Goal: Task Accomplishment & Management: Use online tool/utility

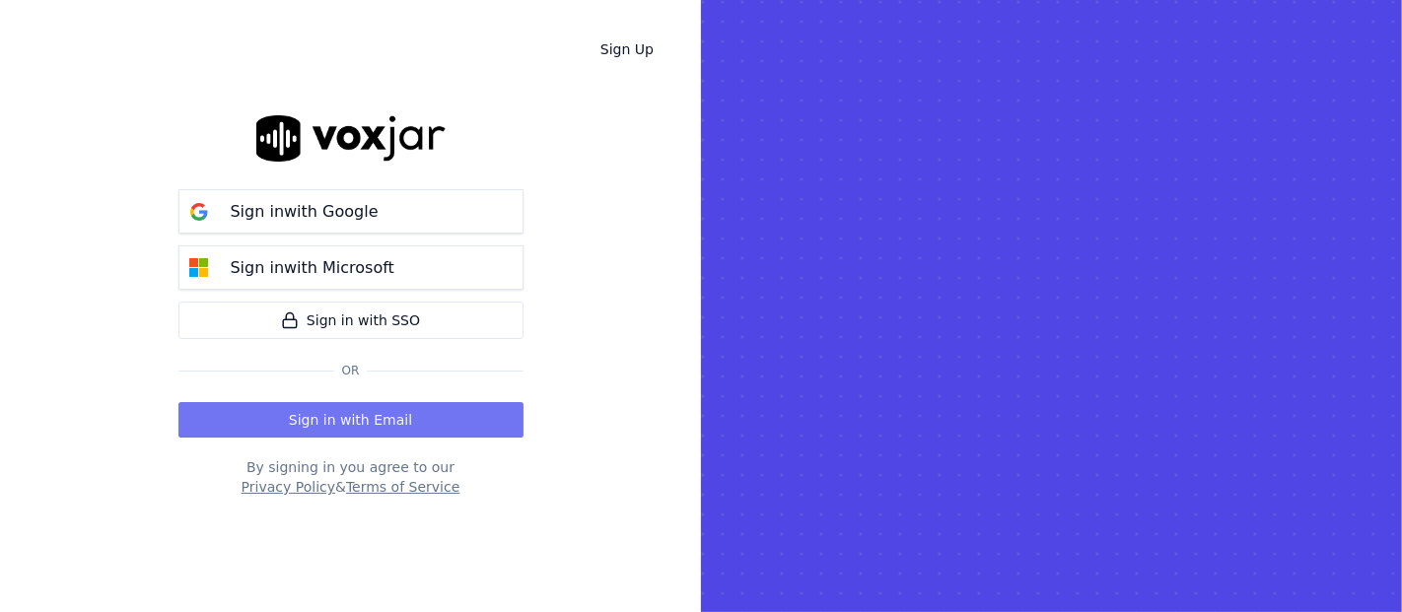
click at [335, 415] on button "Sign in with Email" at bounding box center [350, 419] width 345 height 35
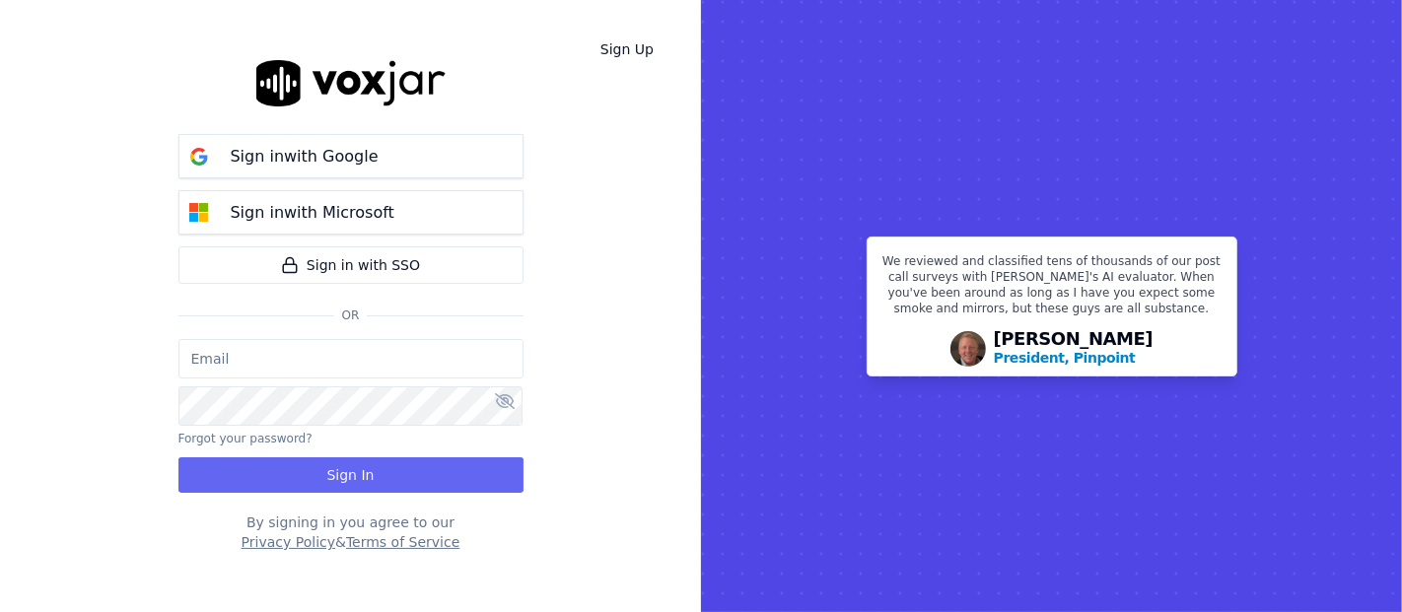
type input "shadia.decastro01.baq@nwfg.net"
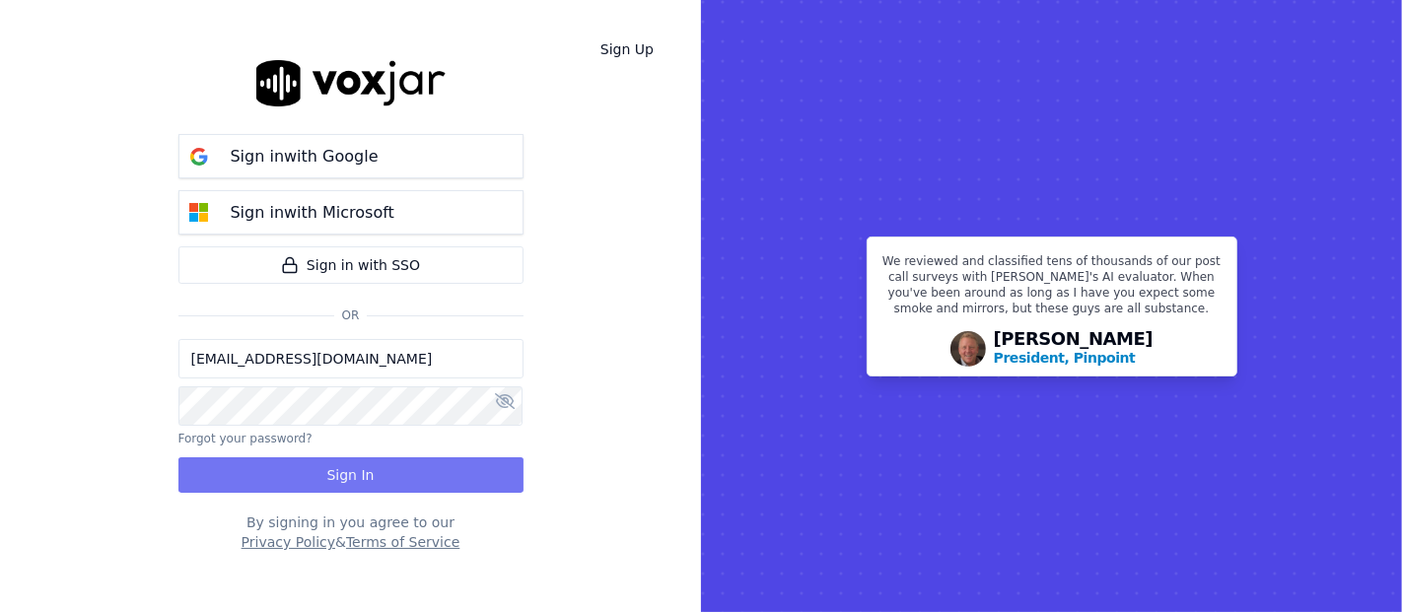
click at [343, 475] on button "Sign In" at bounding box center [350, 474] width 345 height 35
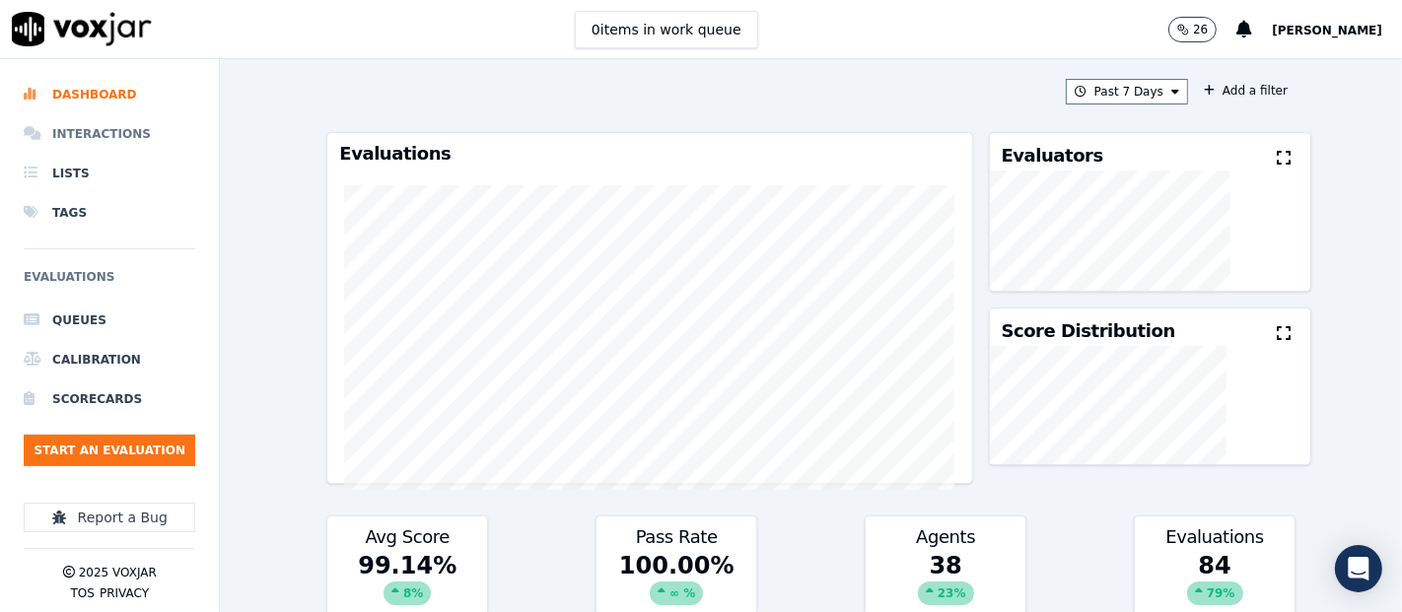
click at [130, 132] on li "Interactions" at bounding box center [110, 133] width 172 height 39
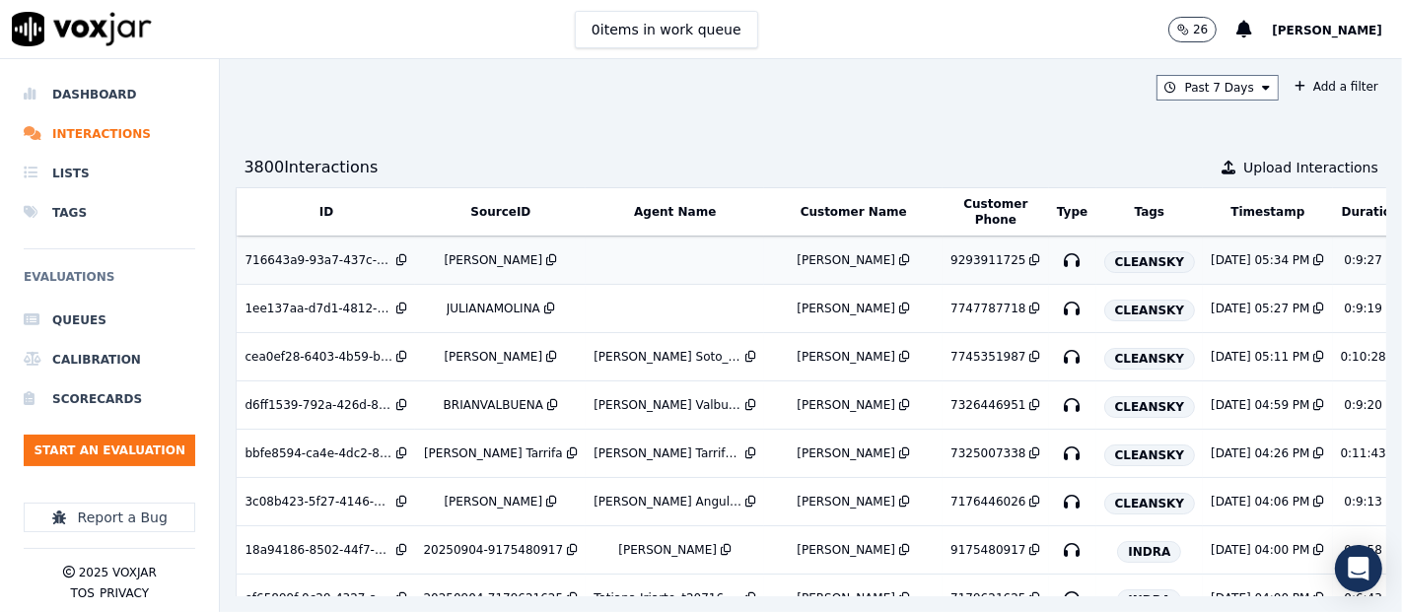
click at [470, 260] on div "[PERSON_NAME]" at bounding box center [494, 260] width 99 height 16
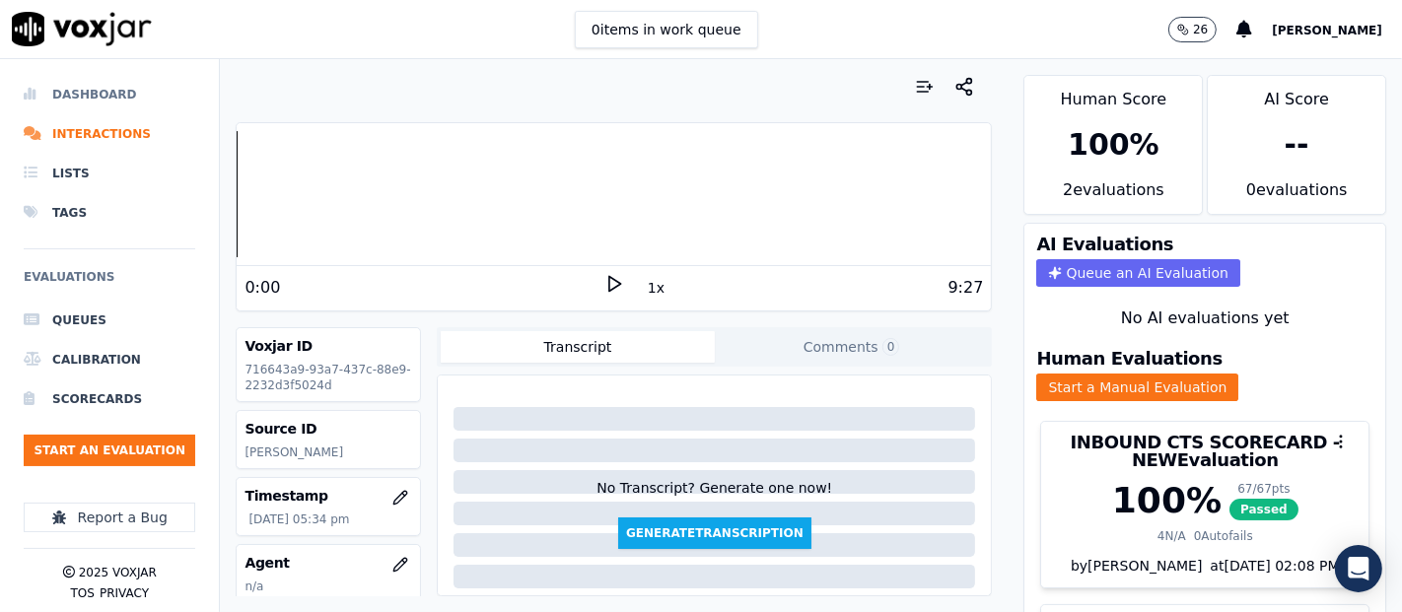
click at [82, 91] on li "Dashboard" at bounding box center [110, 94] width 172 height 39
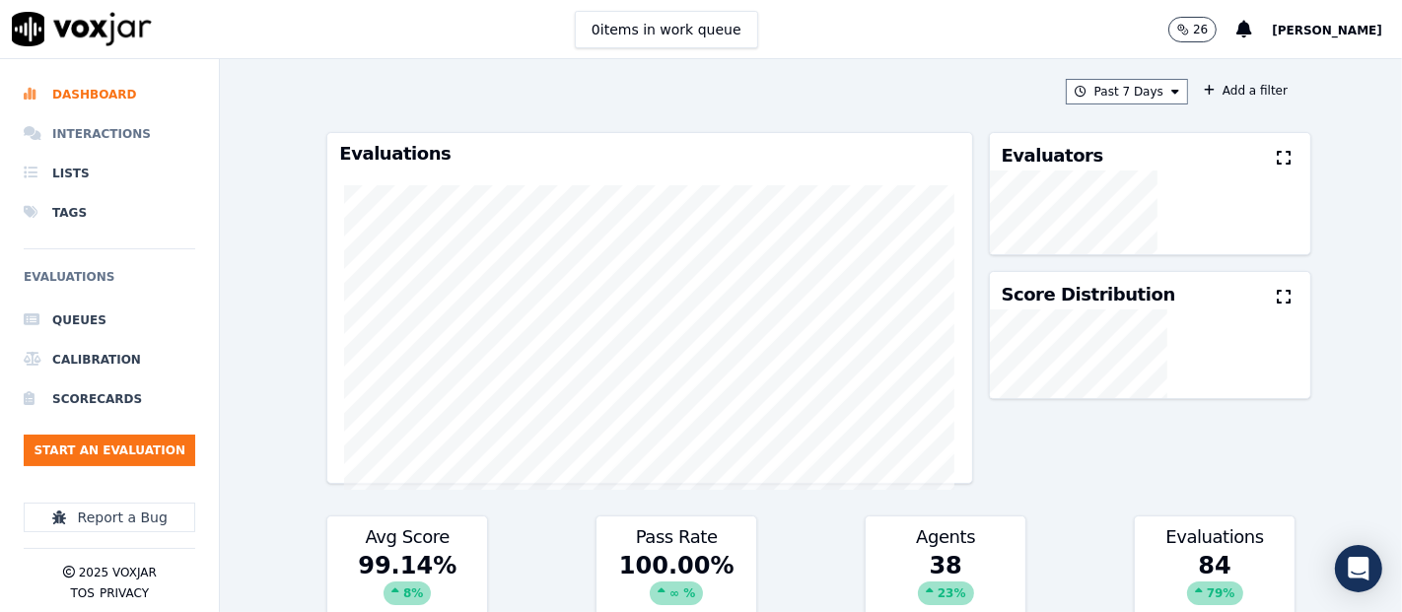
click at [94, 136] on li "Interactions" at bounding box center [110, 133] width 172 height 39
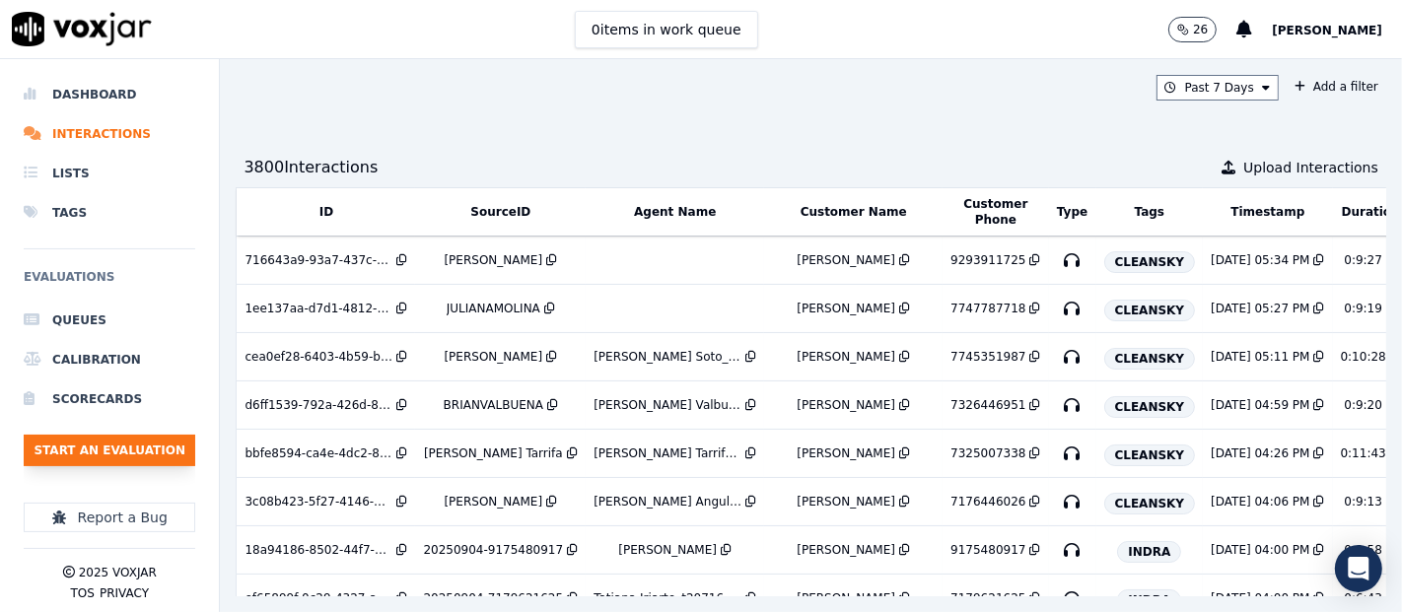
click at [143, 446] on button "Start an Evaluation" at bounding box center [110, 451] width 172 height 32
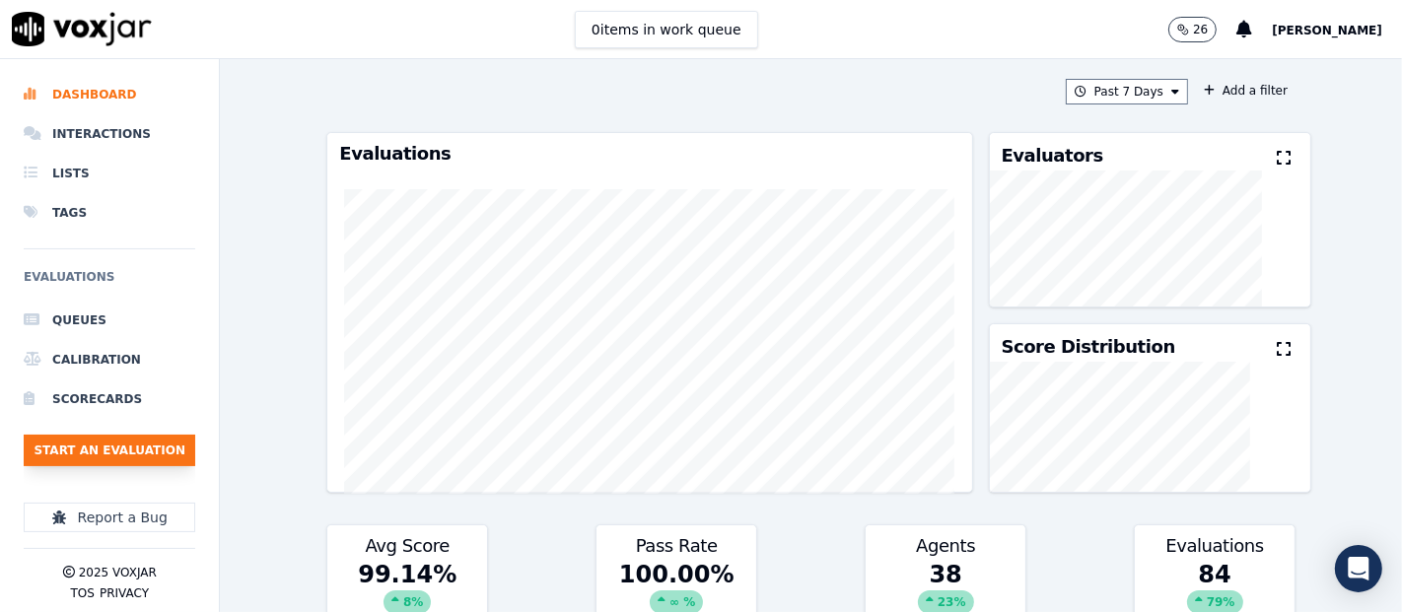
click at [133, 455] on button "Start an Evaluation" at bounding box center [110, 451] width 172 height 32
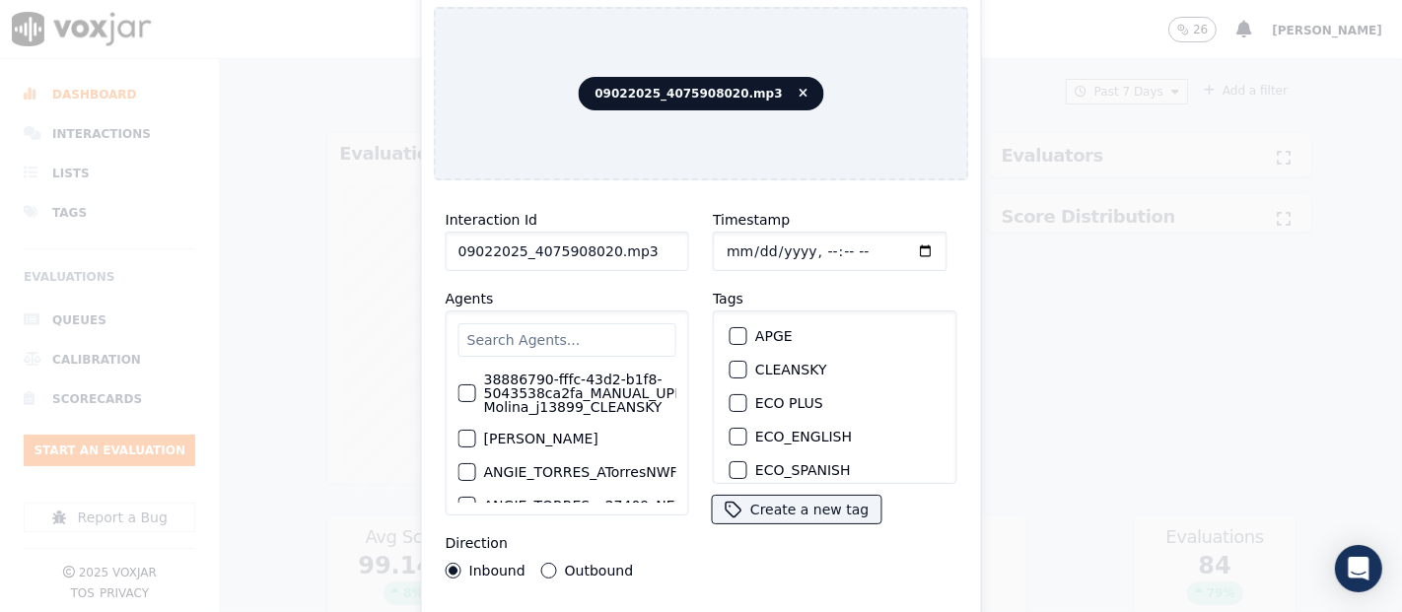
drag, startPoint x: 640, startPoint y: 244, endPoint x: 710, endPoint y: 231, distance: 71.2
click at [640, 244] on input "09022025_4075908020.mp3" at bounding box center [568, 251] width 244 height 39
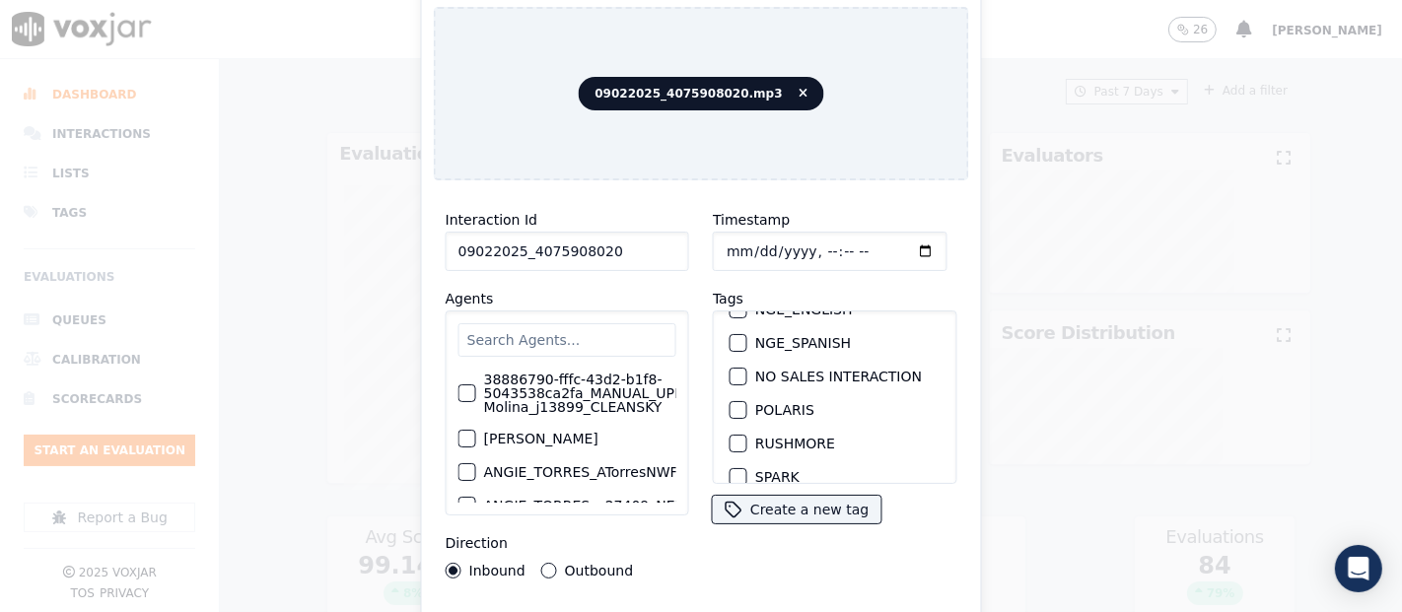
scroll to position [219, 0]
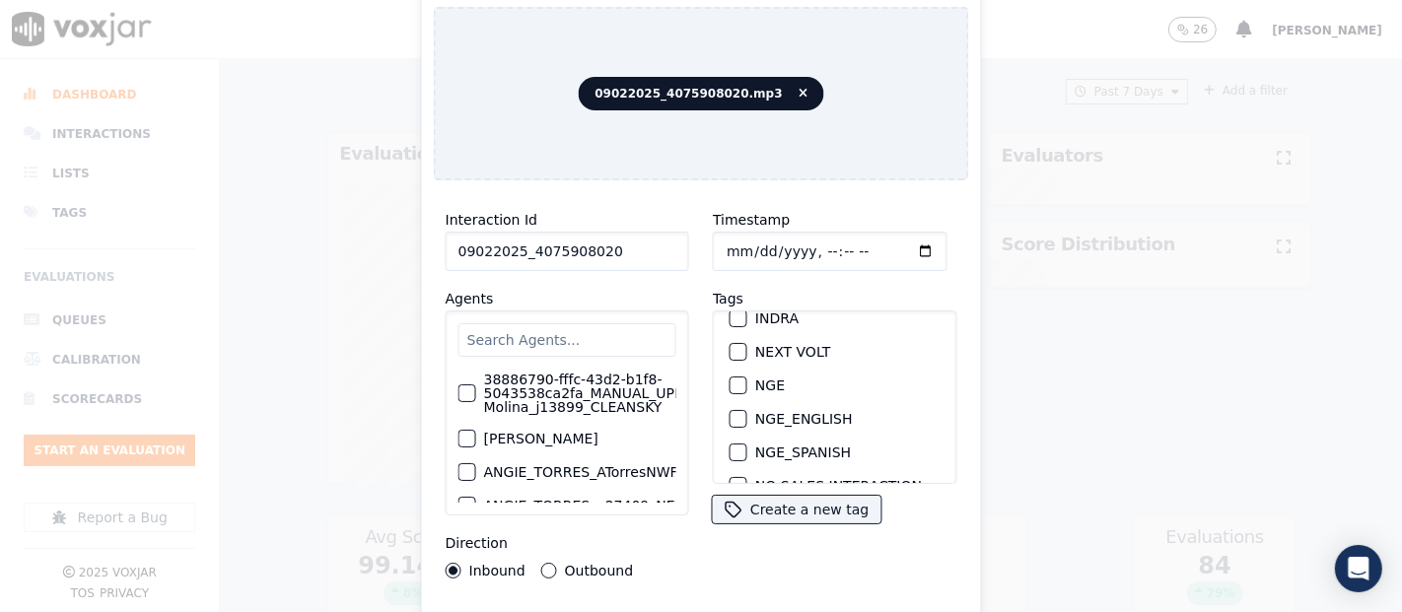
type input "09022025_4075908020"
click at [731, 379] on div "button" at bounding box center [738, 386] width 14 height 14
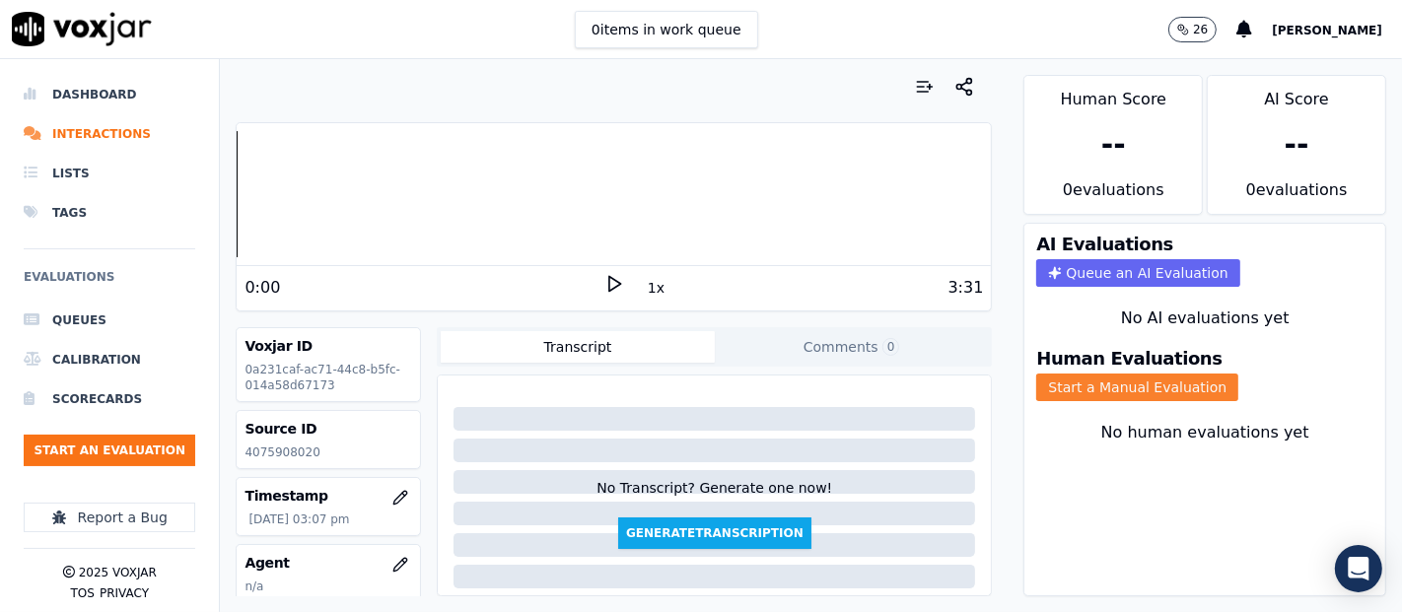
click at [1068, 374] on button "Start a Manual Evaluation" at bounding box center [1137, 388] width 202 height 28
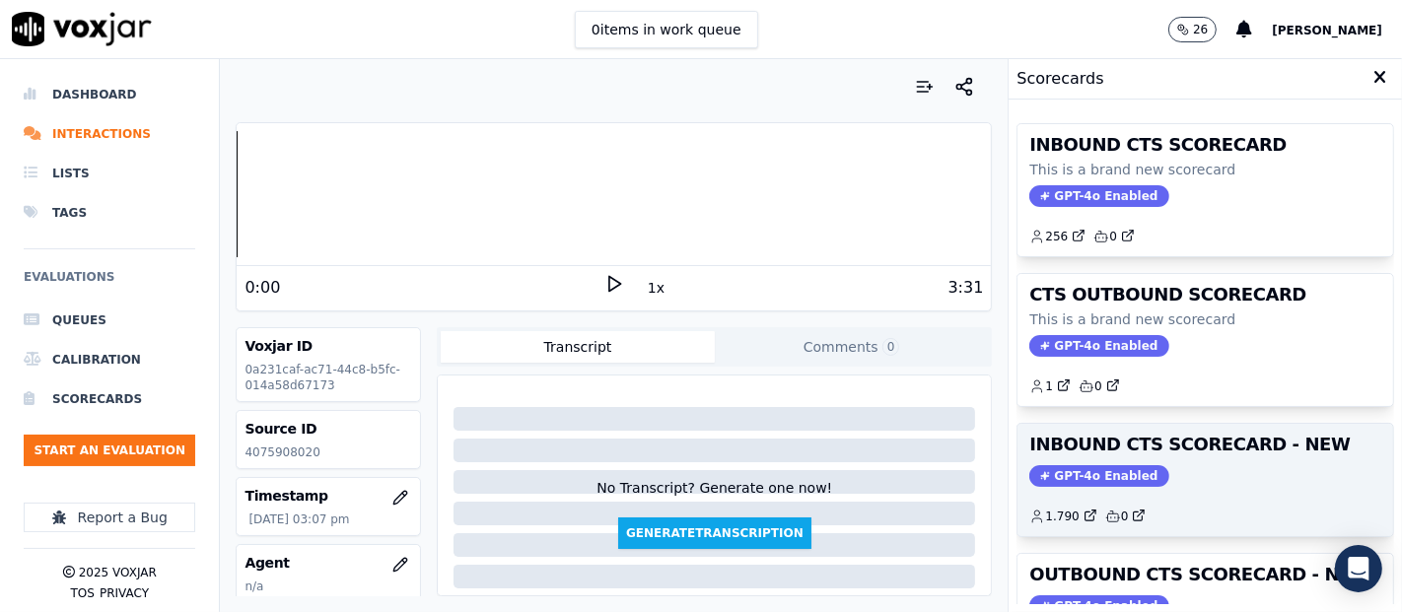
click at [1236, 437] on h3 "INBOUND CTS SCORECARD - NEW" at bounding box center [1205, 445] width 352 height 18
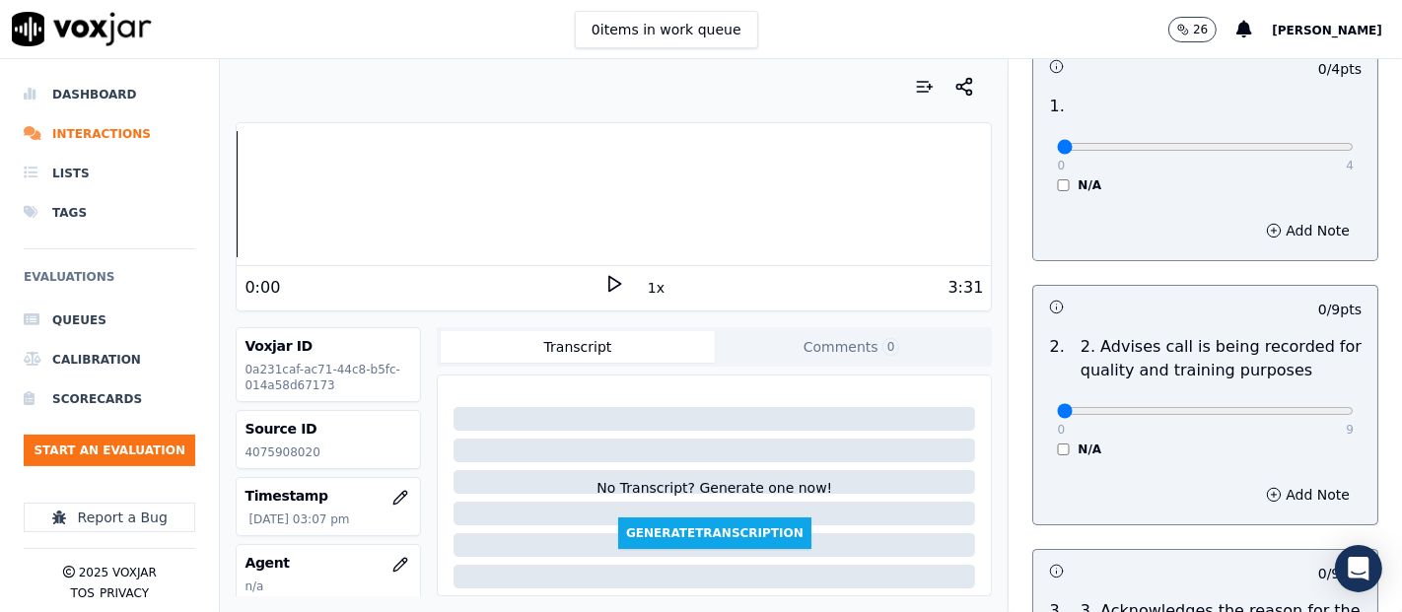
scroll to position [219, 0]
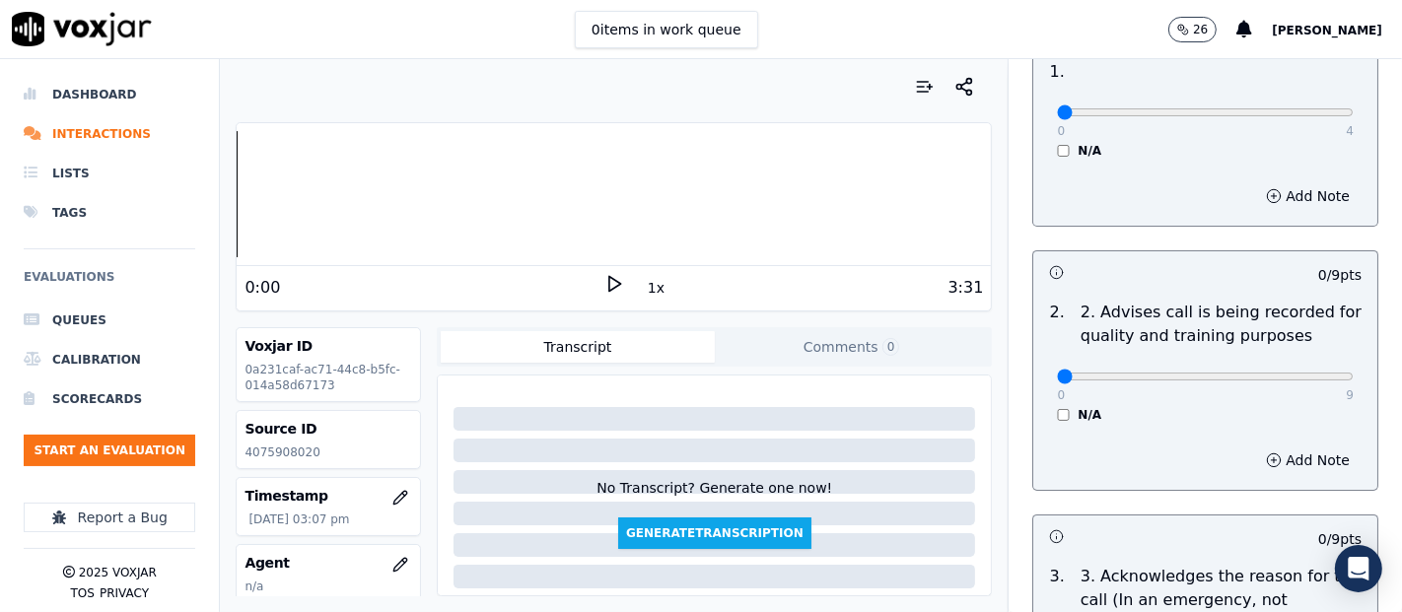
click at [609, 285] on polygon at bounding box center [615, 284] width 12 height 15
click at [604, 283] on icon at bounding box center [614, 284] width 20 height 20
click at [604, 279] on icon at bounding box center [614, 284] width 20 height 20
click at [608, 289] on icon at bounding box center [614, 284] width 20 height 20
click at [241, 195] on div at bounding box center [614, 194] width 754 height 126
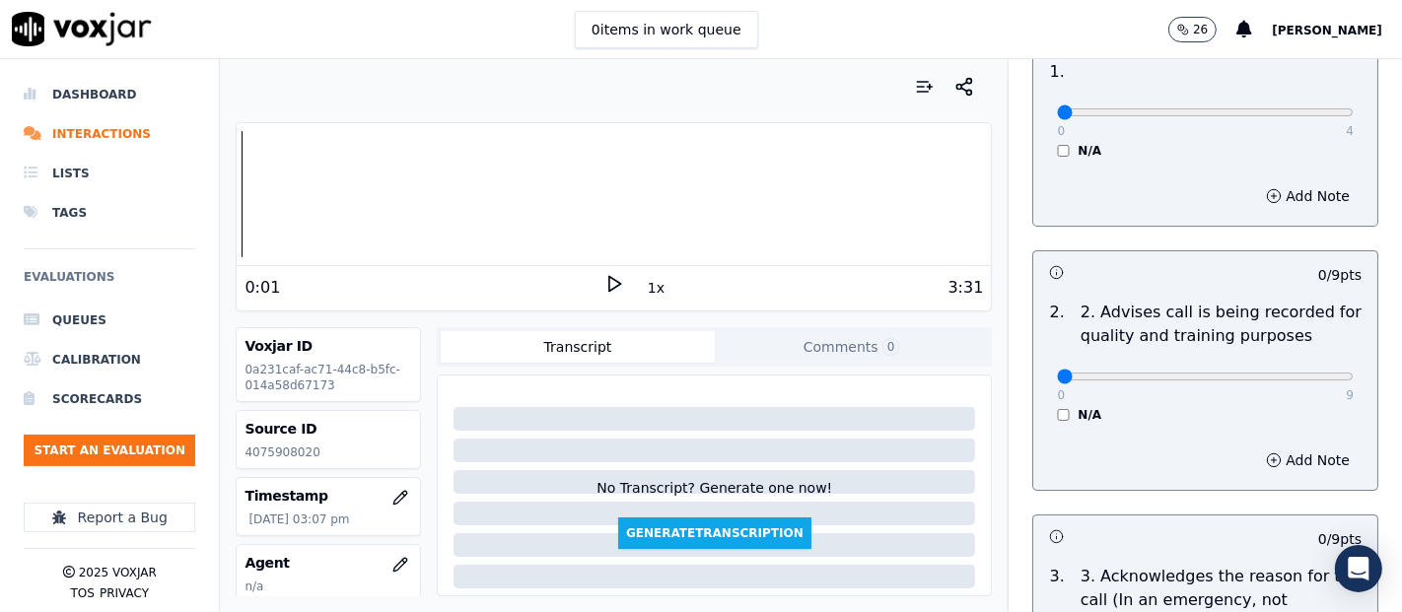
click at [604, 286] on icon at bounding box center [614, 284] width 20 height 20
click at [455, 191] on div at bounding box center [614, 194] width 754 height 126
click at [605, 279] on icon at bounding box center [614, 284] width 20 height 20
click at [191, 238] on div "Dashboard Interactions Lists Tags Evaluations Queues Calibration Scorecards Sta…" at bounding box center [701, 335] width 1402 height 553
click at [604, 280] on icon at bounding box center [614, 284] width 20 height 20
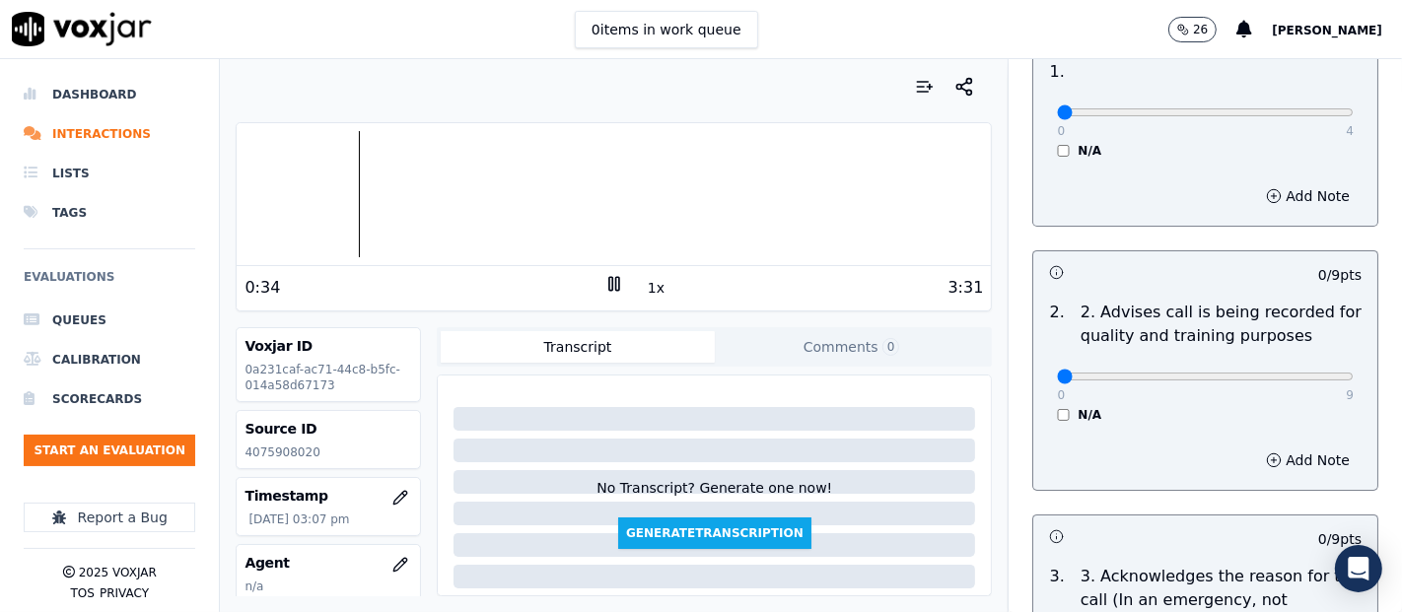
click at [616, 278] on rect at bounding box center [617, 283] width 3 height 13
click at [292, 446] on p "4075908020" at bounding box center [329, 453] width 168 height 16
copy p "4075908020"
click at [181, 244] on div "Dashboard Interactions Lists Tags Evaluations Queues Calibration Scorecards Sta…" at bounding box center [701, 335] width 1402 height 553
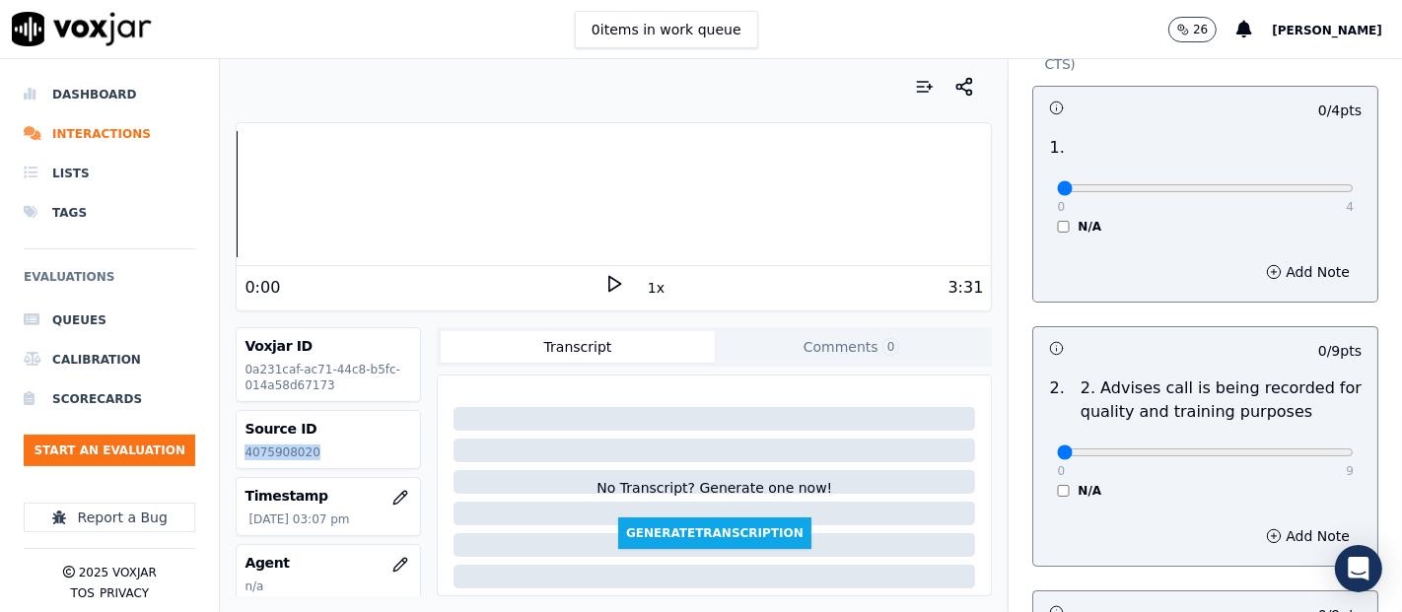
scroll to position [109, 0]
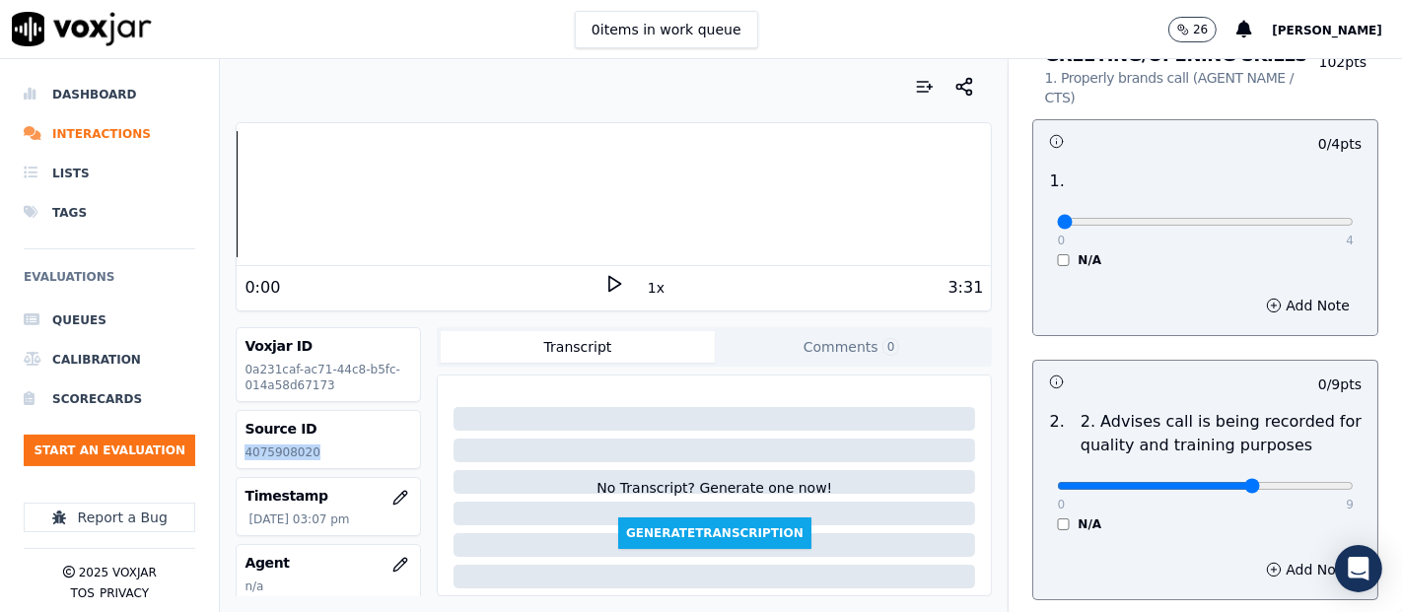
drag, startPoint x: 1202, startPoint y: 479, endPoint x: 1213, endPoint y: 483, distance: 11.5
click at [1203, 483] on input "range" at bounding box center [1205, 486] width 297 height 8
type input "9"
click at [1294, 485] on input "range" at bounding box center [1205, 486] width 297 height 8
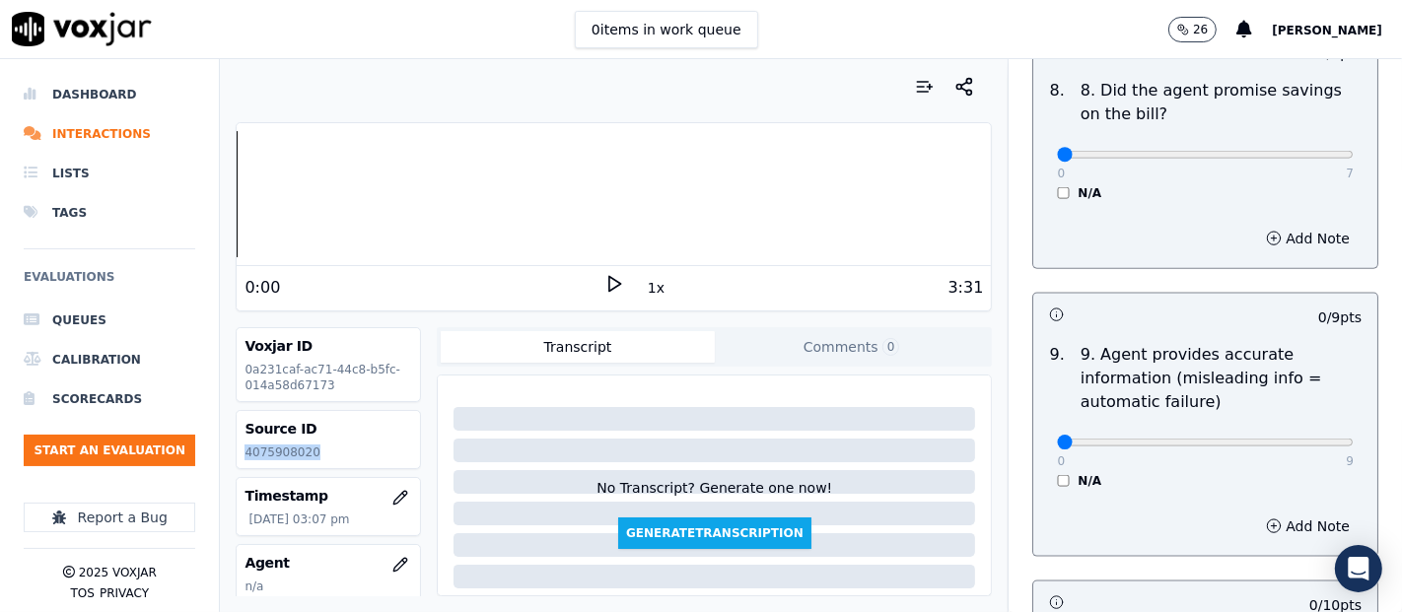
scroll to position [2191, 0]
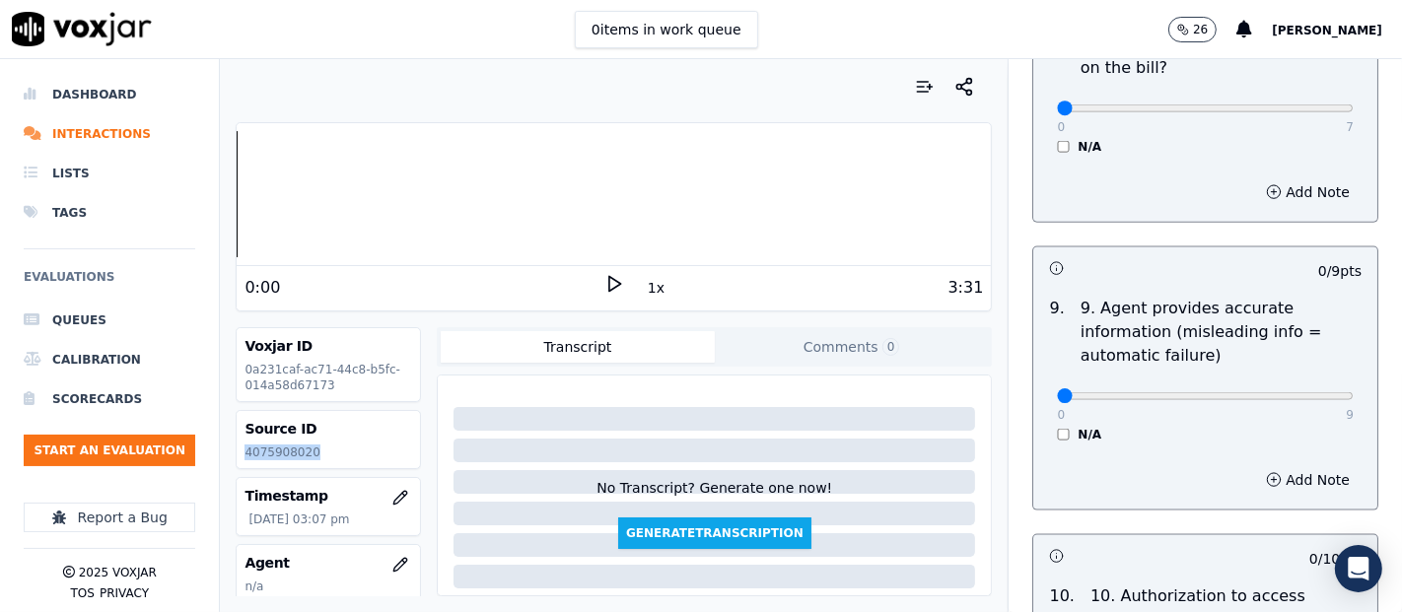
click at [1057, 392] on input "range" at bounding box center [1205, 396] width 297 height 8
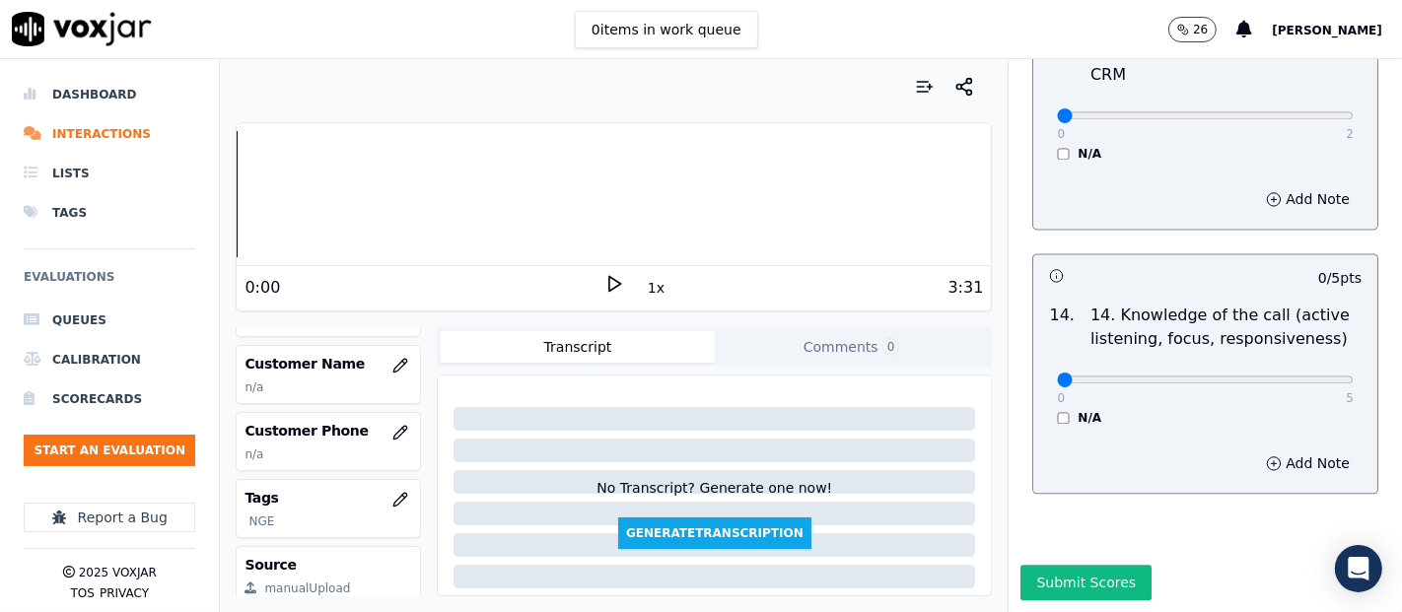
scroll to position [219, 0]
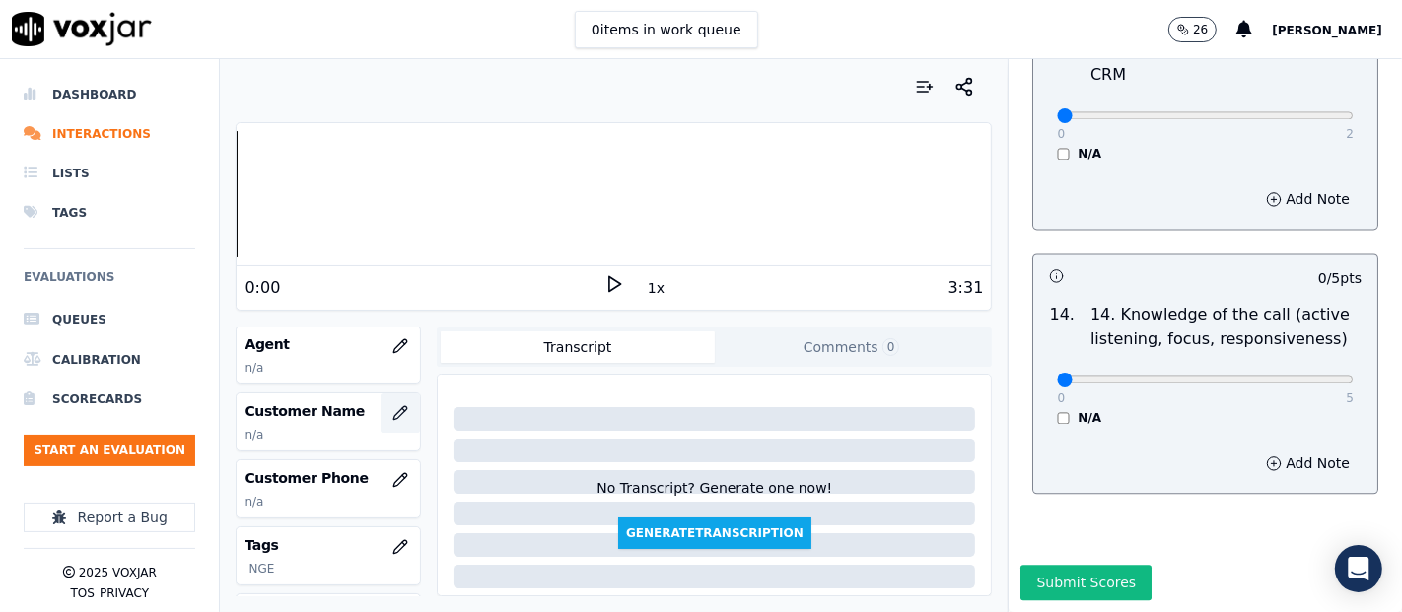
click at [392, 409] on icon "button" at bounding box center [400, 413] width 16 height 16
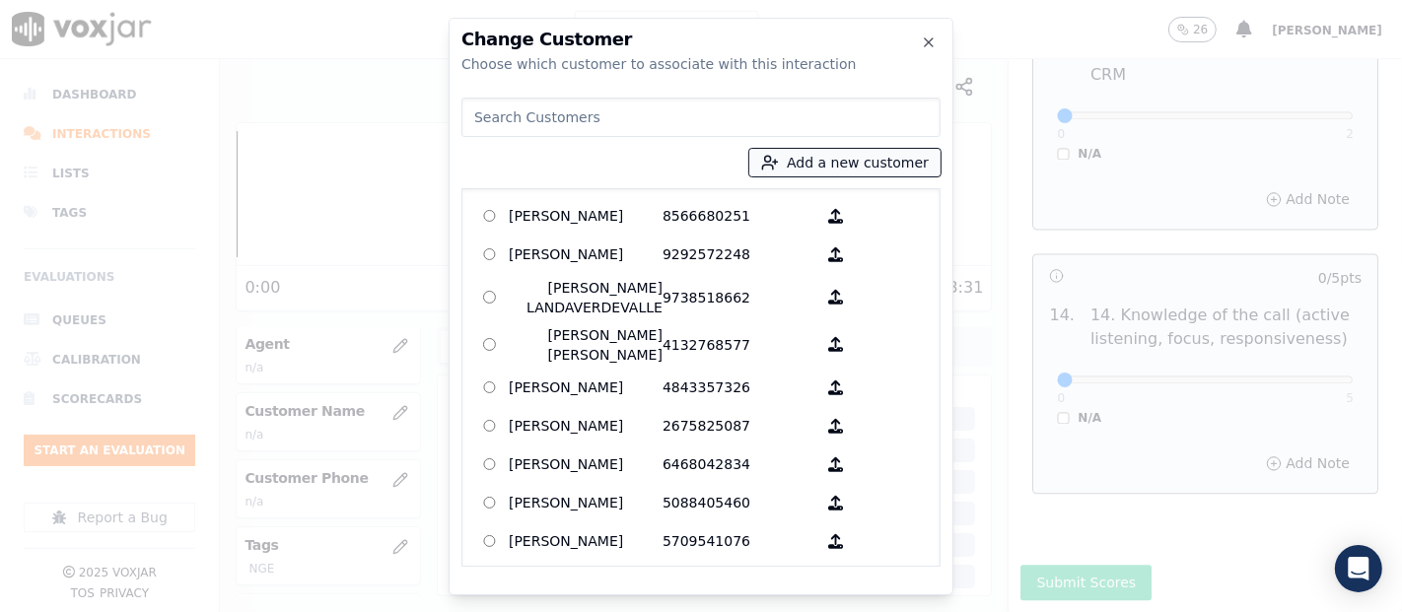
click at [823, 163] on button "Add a new customer" at bounding box center [844, 163] width 191 height 28
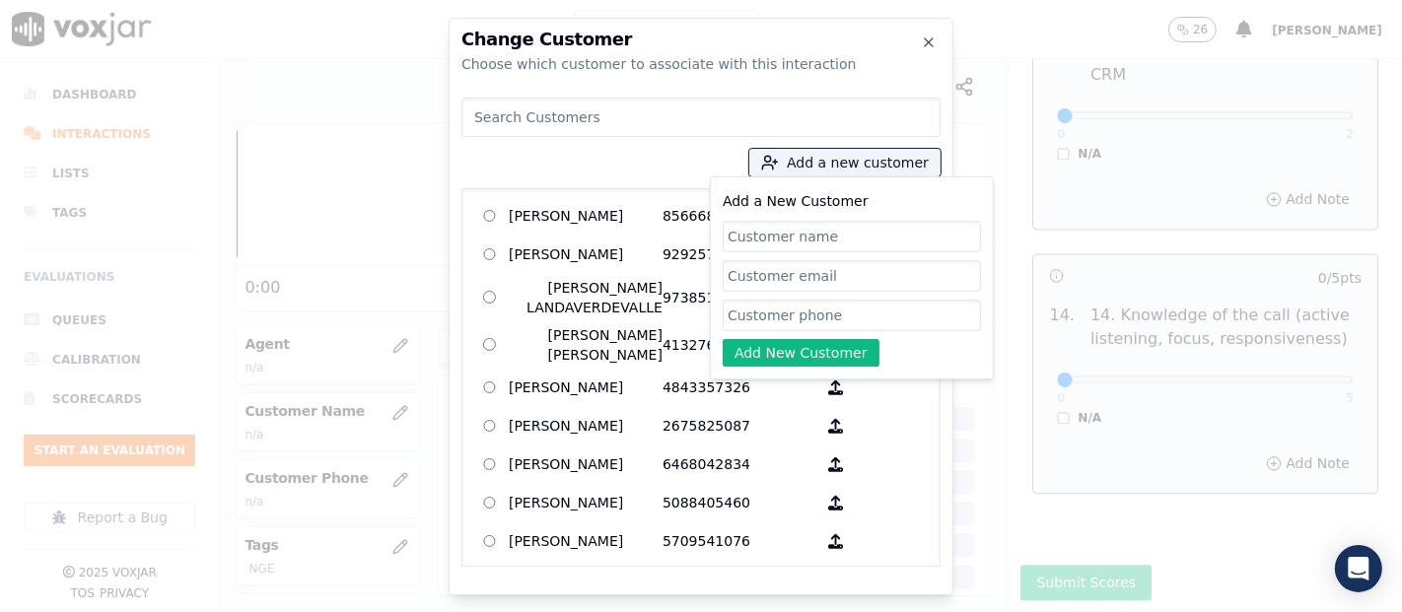
paste input "[PERSON_NAME]"
type input "[PERSON_NAME]"
click at [780, 320] on input "Add a New Customer" at bounding box center [852, 316] width 258 height 32
paste input "4848406800"
click at [930, 43] on icon "button" at bounding box center [929, 42] width 8 height 8
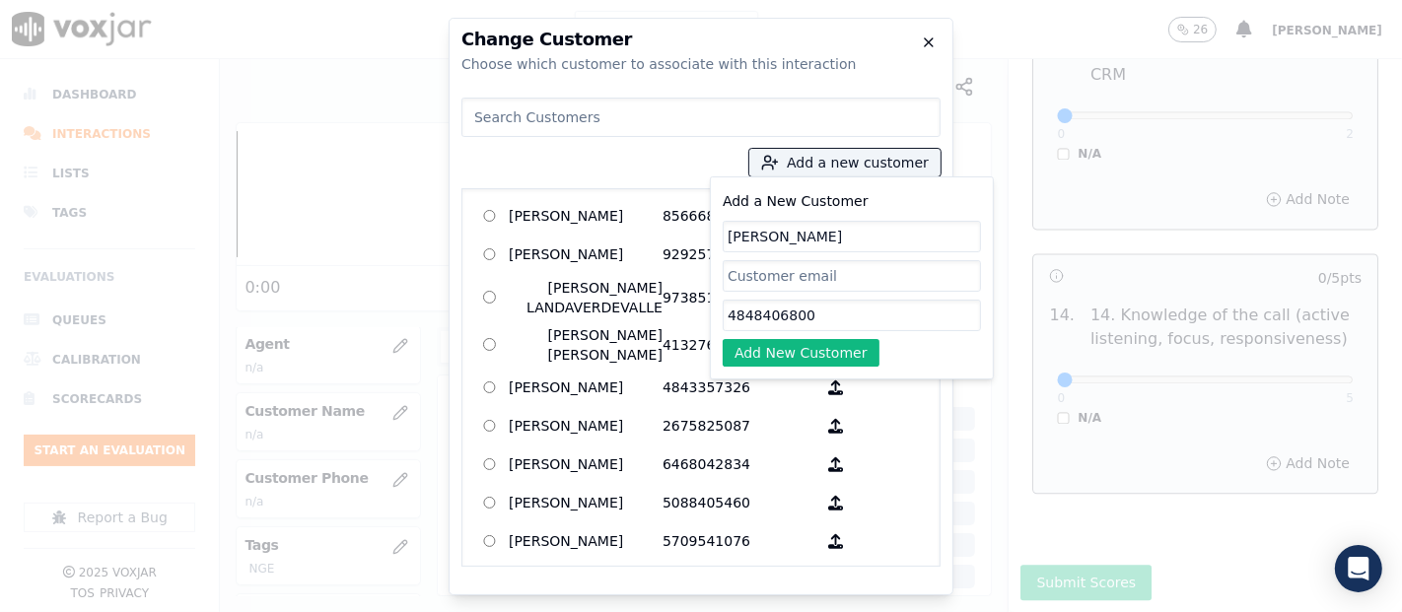
type input "4848406800"
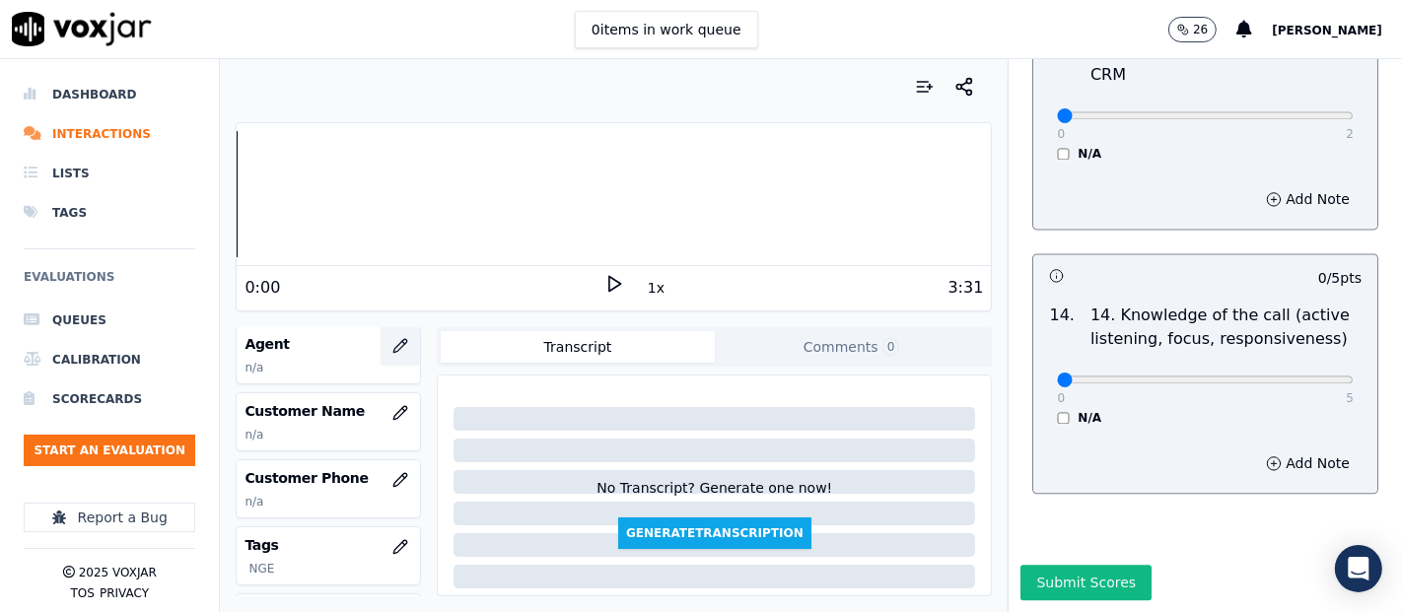
click at [392, 347] on icon "button" at bounding box center [400, 346] width 16 height 16
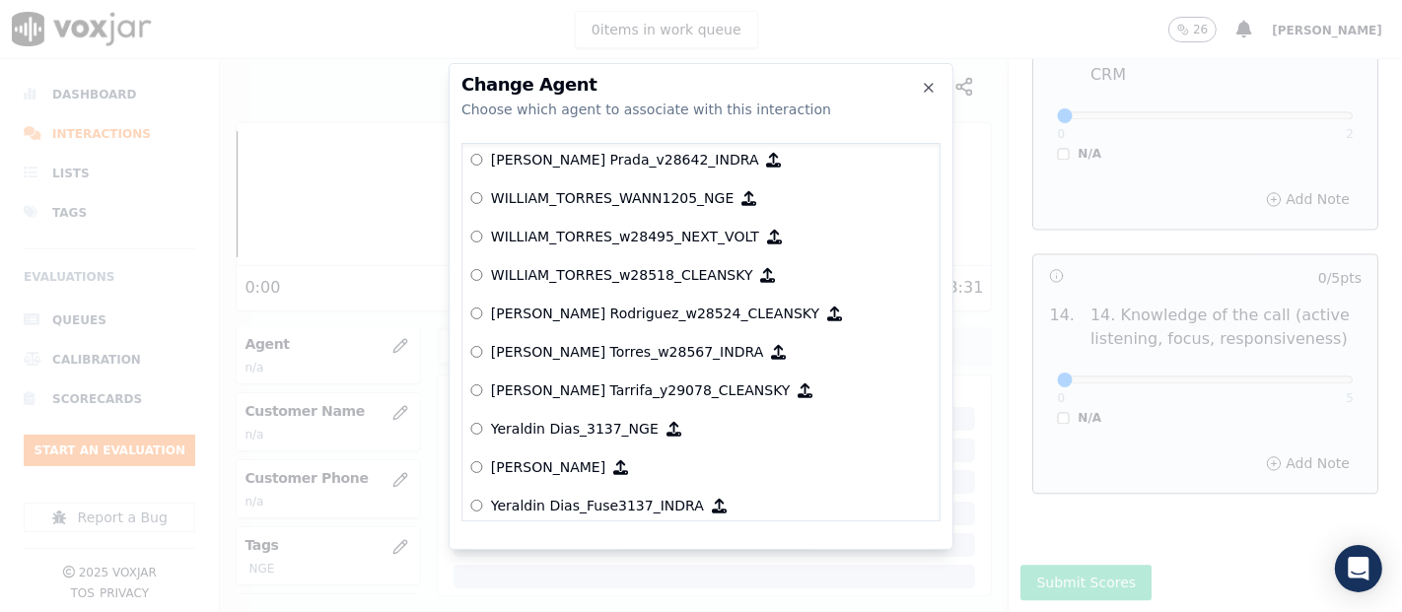
scroll to position [9664, 0]
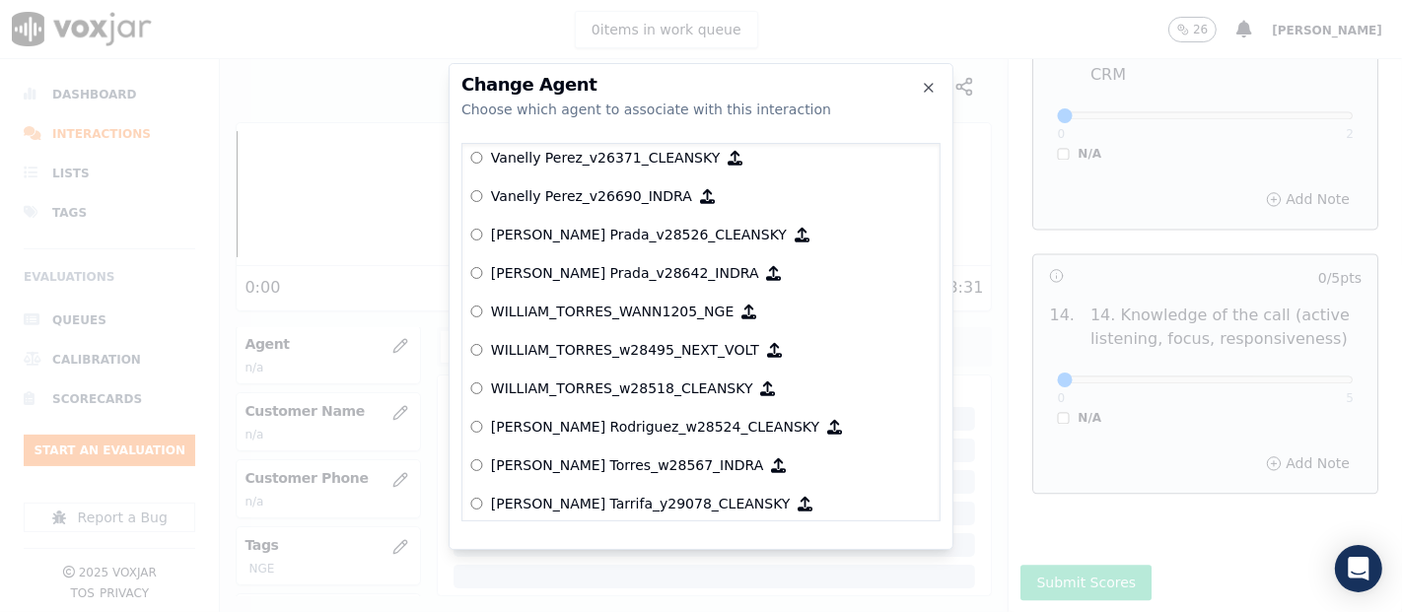
click at [918, 84] on h2 "Change Agent" at bounding box center [700, 85] width 479 height 18
click at [931, 84] on icon "button" at bounding box center [929, 88] width 16 height 16
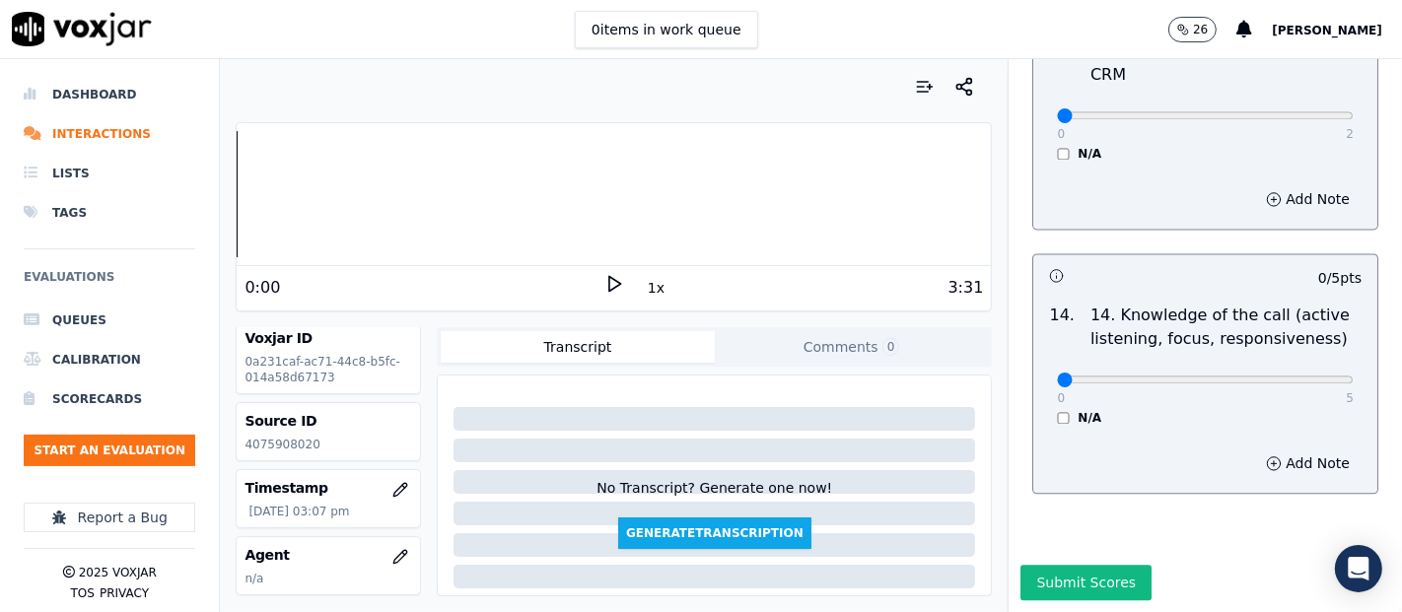
scroll to position [0, 0]
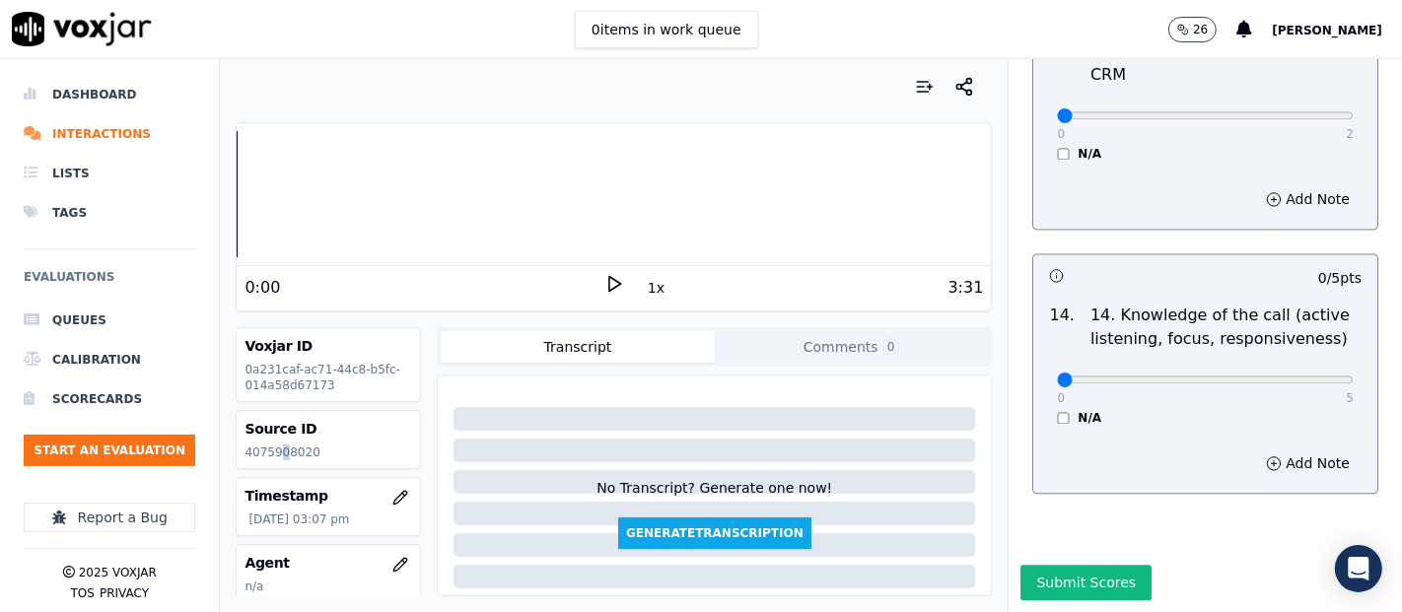
click at [279, 452] on p "4075908020" at bounding box center [329, 453] width 168 height 16
drag, startPoint x: 279, startPoint y: 452, endPoint x: 287, endPoint y: 437, distance: 16.8
click at [282, 449] on p "4075908020" at bounding box center [329, 453] width 168 height 16
click at [354, 441] on div "Source ID 4075908020" at bounding box center [328, 439] width 183 height 57
click at [604, 286] on icon at bounding box center [614, 284] width 20 height 20
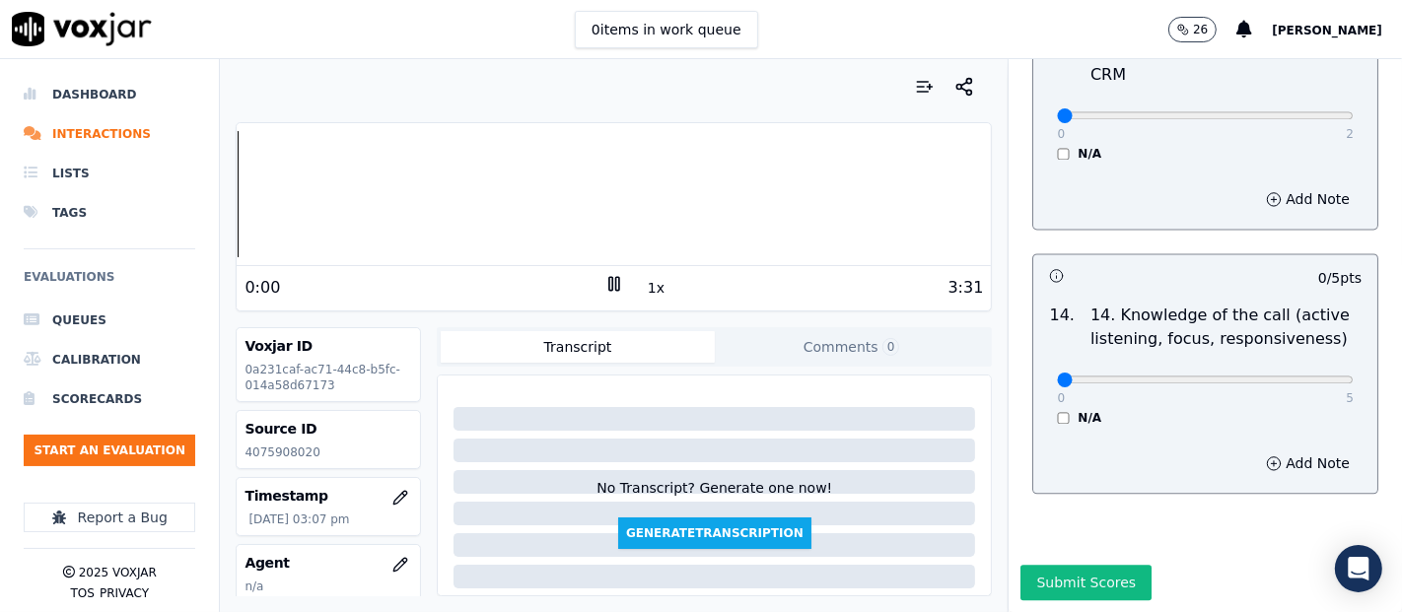
click at [225, 177] on div "Your browser does not support the audio element. 0:00 1x 3:31 Voxjar ID 0a231ca…" at bounding box center [614, 335] width 788 height 553
click at [237, 184] on div at bounding box center [614, 194] width 754 height 126
click at [592, 279] on div "0:00" at bounding box center [425, 288] width 360 height 24
click at [604, 283] on icon at bounding box center [614, 284] width 20 height 20
